Goal: Navigation & Orientation: Find specific page/section

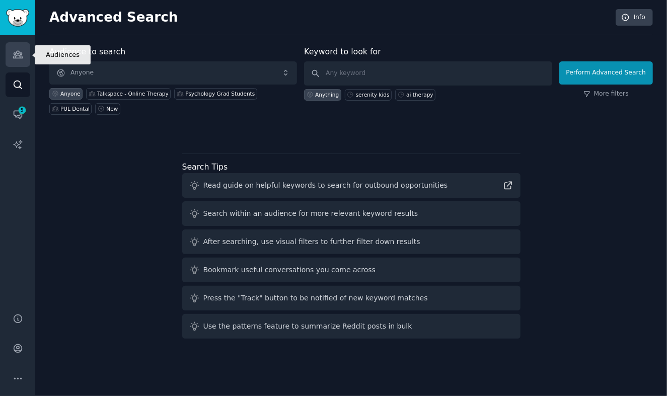
click at [15, 57] on icon "Sidebar" at bounding box center [17, 54] width 9 height 7
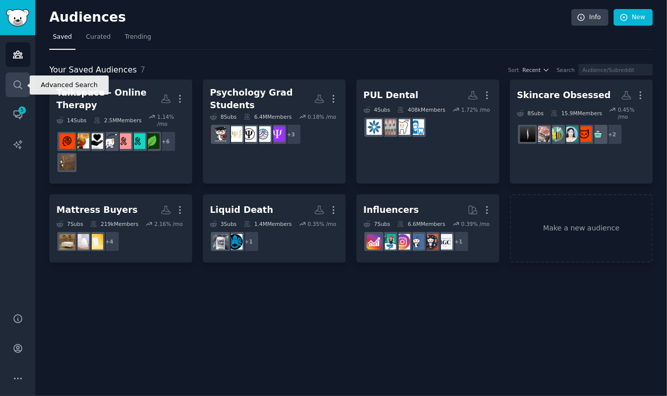
click at [19, 80] on icon "Sidebar" at bounding box center [18, 84] width 8 height 8
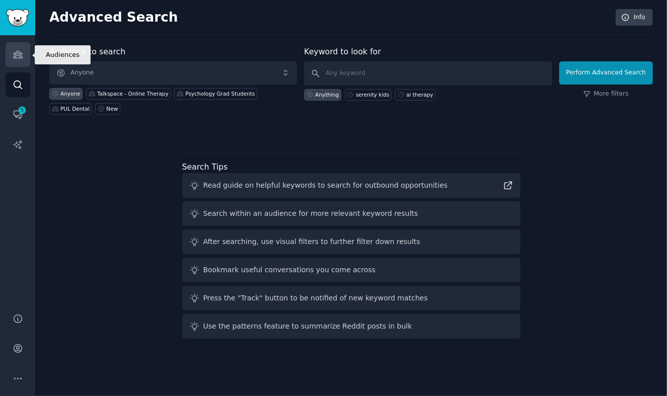
click at [24, 61] on link "Audiences" at bounding box center [18, 54] width 25 height 25
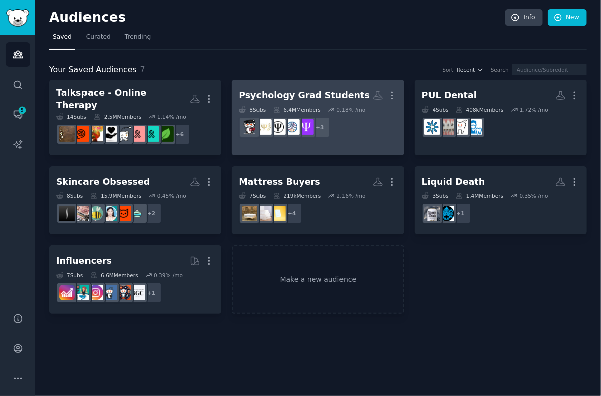
click at [300, 88] on h2 "Psychology Grad Students More" at bounding box center [318, 96] width 158 height 18
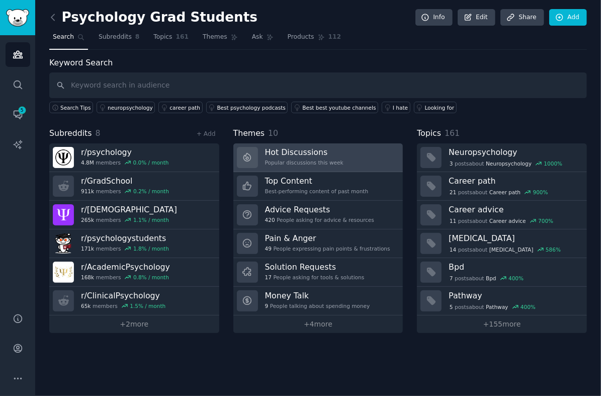
click at [320, 161] on div "Popular discussions this week" at bounding box center [304, 162] width 78 height 7
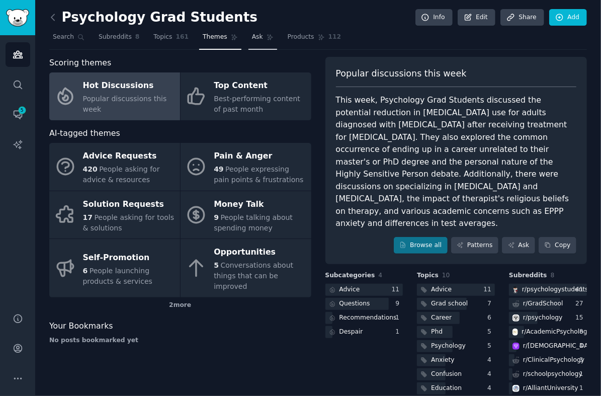
click at [255, 33] on span "Ask" at bounding box center [257, 37] width 11 height 9
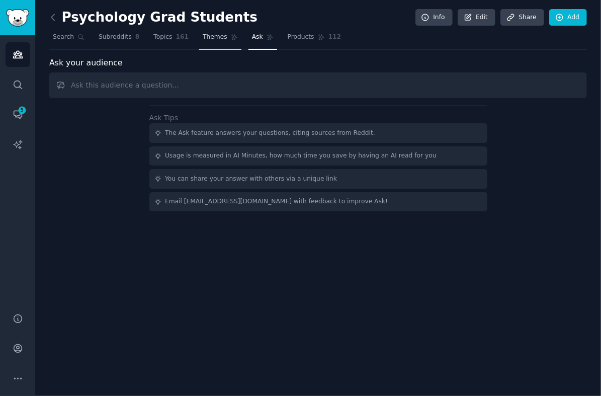
click at [214, 31] on link "Themes" at bounding box center [220, 39] width 42 height 21
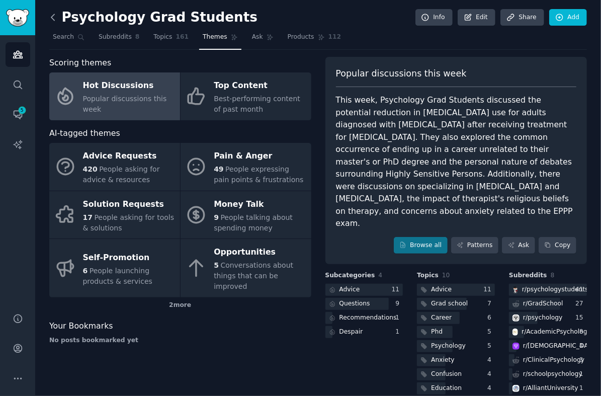
click at [55, 14] on icon at bounding box center [53, 17] width 11 height 11
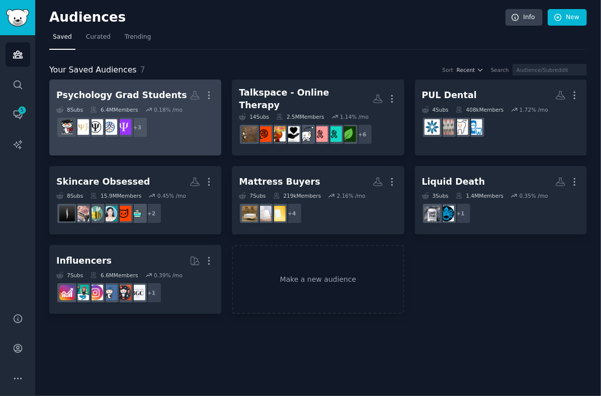
click at [102, 84] on link "Psychology Grad Students More 8 Sub s 6.4M Members 0.18 % /mo + 3" at bounding box center [135, 117] width 172 height 76
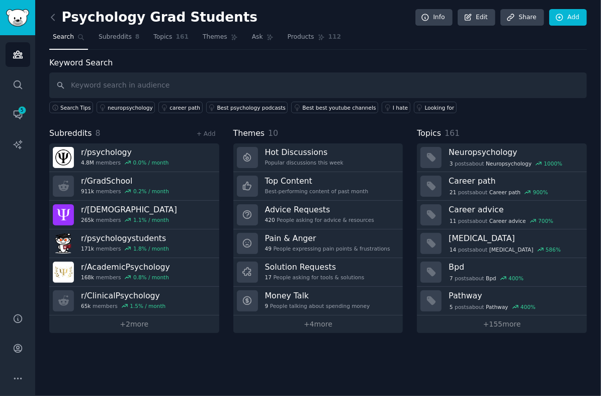
click at [58, 23] on link at bounding box center [55, 18] width 13 height 16
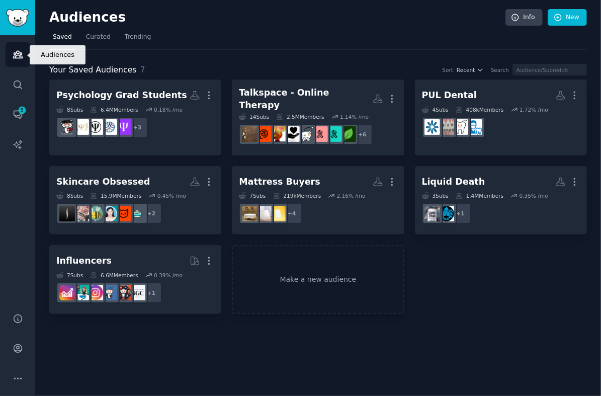
click at [23, 56] on link "Audiences" at bounding box center [18, 54] width 25 height 25
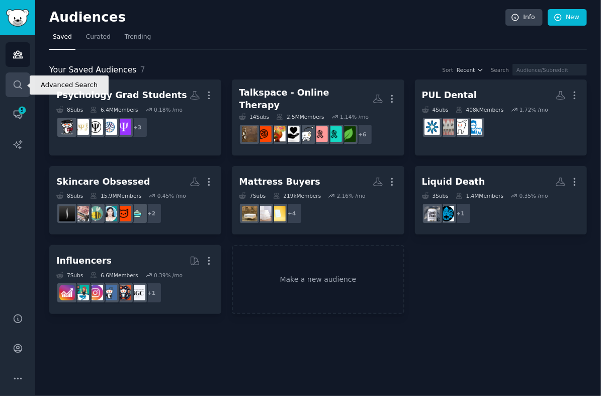
click at [14, 84] on icon "Sidebar" at bounding box center [18, 84] width 11 height 11
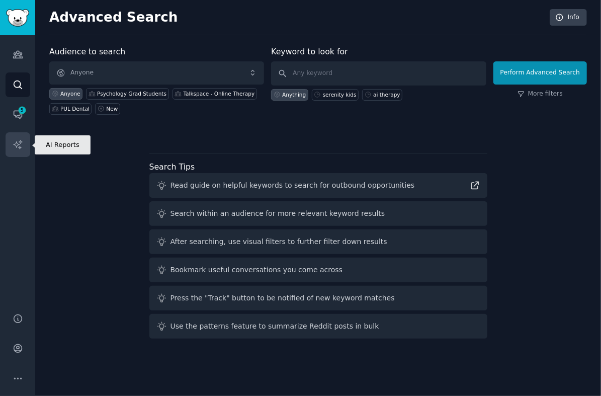
click at [14, 142] on icon "Sidebar" at bounding box center [18, 144] width 11 height 11
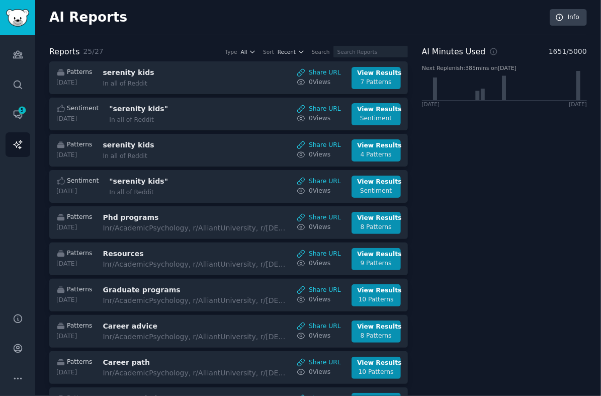
click at [566, 46] on span "1651 / 5000" at bounding box center [568, 51] width 38 height 11
click at [567, 47] on span "1651 / 5000" at bounding box center [568, 51] width 38 height 11
click at [560, 52] on span "1651 / 5000" at bounding box center [568, 51] width 38 height 11
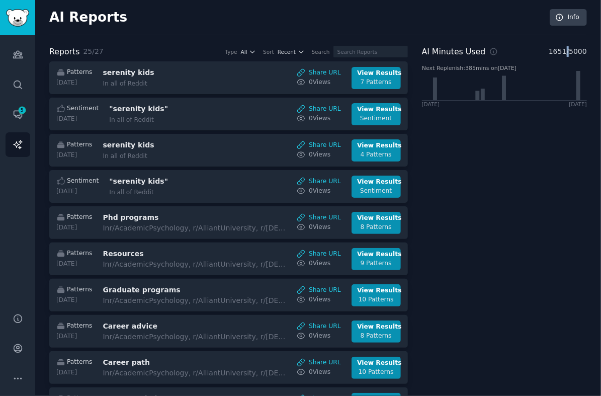
click at [560, 52] on span "1651 / 5000" at bounding box center [568, 51] width 38 height 11
click at [568, 54] on span "1651 / 5000" at bounding box center [568, 51] width 38 height 11
click at [552, 50] on span "1651 / 5000" at bounding box center [568, 51] width 38 height 11
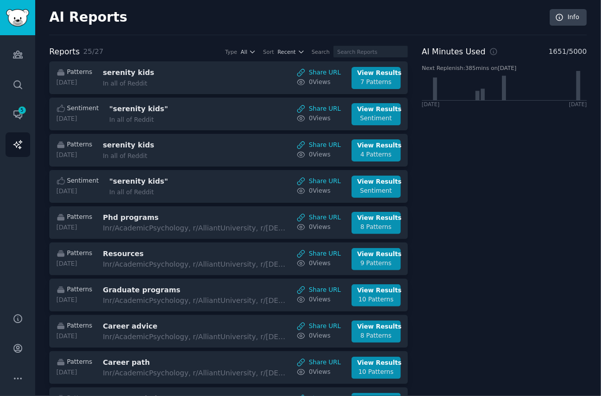
drag, startPoint x: 548, startPoint y: 52, endPoint x: 587, endPoint y: 54, distance: 38.8
